Goal: Navigation & Orientation: Find specific page/section

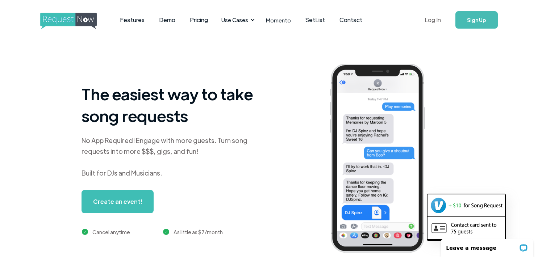
click at [438, 21] on link "Log In" at bounding box center [432, 19] width 31 height 25
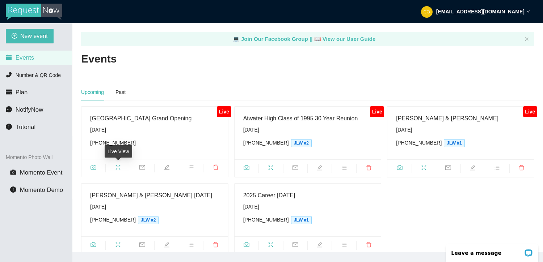
click at [116, 168] on icon "fullscreen" at bounding box center [118, 168] width 6 height 6
